Goal: Task Accomplishment & Management: Use online tool/utility

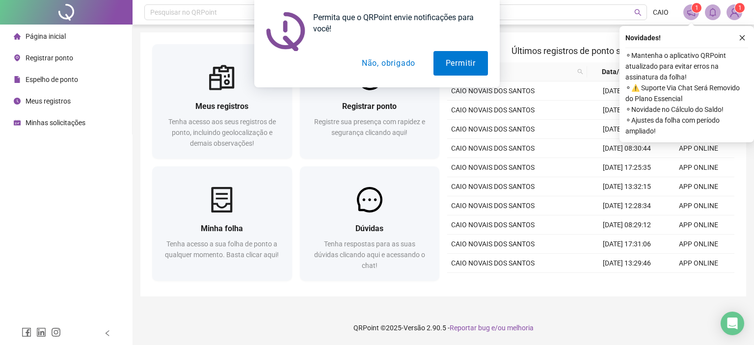
click at [387, 66] on button "Não, obrigado" at bounding box center [388, 63] width 78 height 25
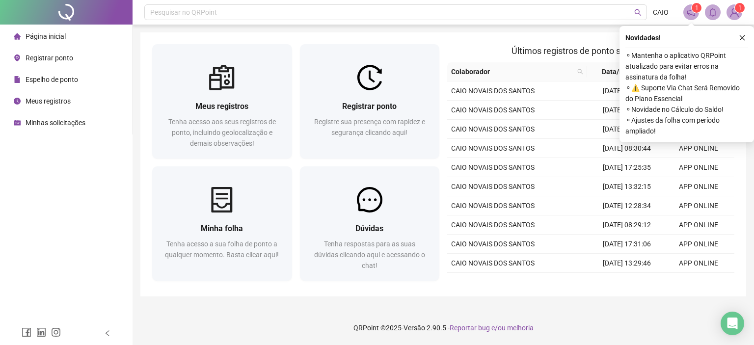
click at [748, 37] on div "Novidades ! ⚬ Mantenha o aplicativo QRPoint atualizado para evitar erros na ass…" at bounding box center [686, 84] width 134 height 116
click at [742, 36] on icon "close" at bounding box center [741, 37] width 7 height 7
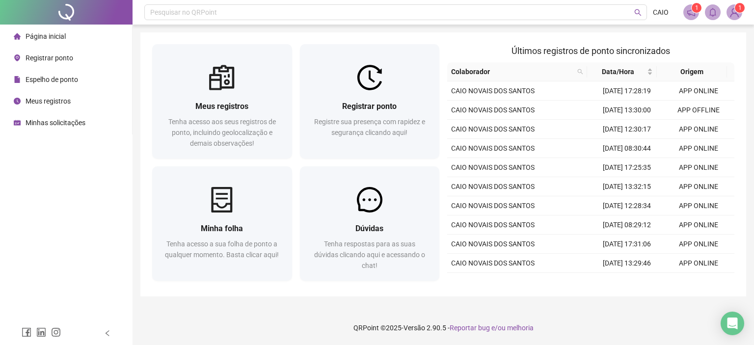
click at [735, 9] on sup "1" at bounding box center [739, 8] width 10 height 10
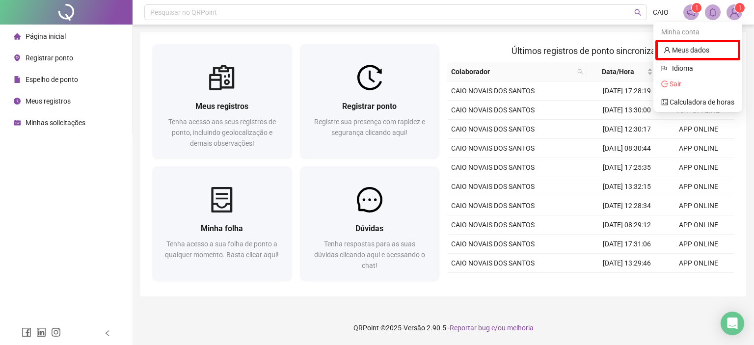
click at [735, 8] on sup "1" at bounding box center [739, 8] width 10 height 10
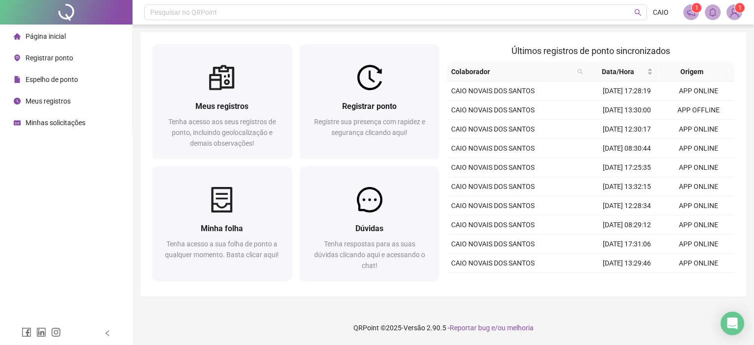
click at [67, 60] on span "Registrar ponto" at bounding box center [50, 58] width 48 height 8
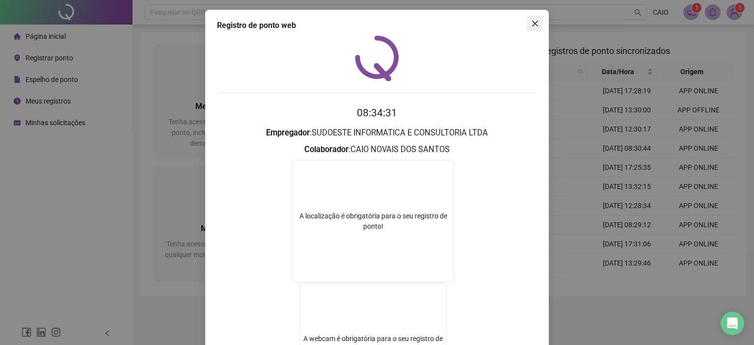
click at [527, 27] on span "Close" at bounding box center [535, 24] width 16 height 8
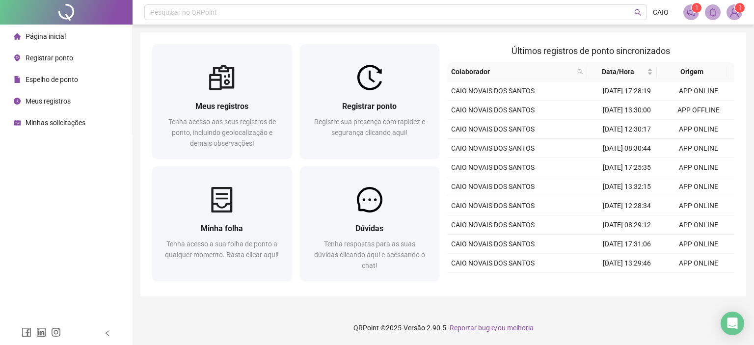
click at [60, 60] on span "Registrar ponto" at bounding box center [50, 58] width 48 height 8
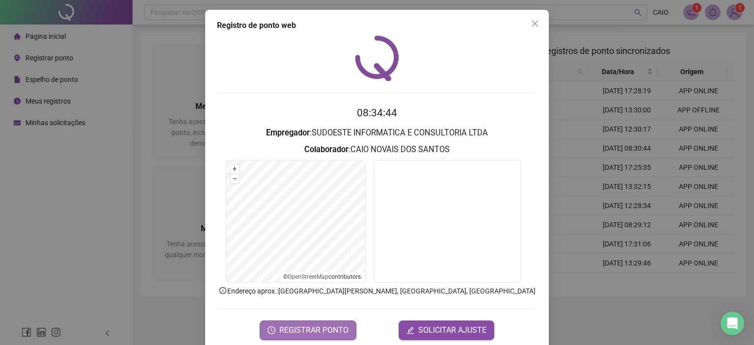
click at [331, 325] on span "REGISTRAR PONTO" at bounding box center [313, 330] width 69 height 12
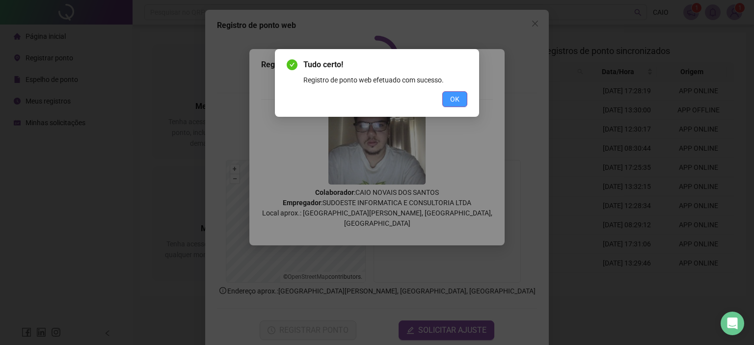
click at [451, 99] on span "OK" at bounding box center [454, 99] width 9 height 11
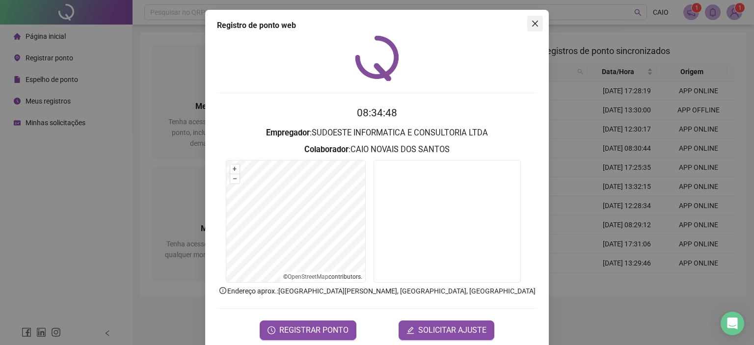
click at [531, 25] on icon "close" at bounding box center [535, 24] width 8 height 8
